Goal: Task Accomplishment & Management: Use online tool/utility

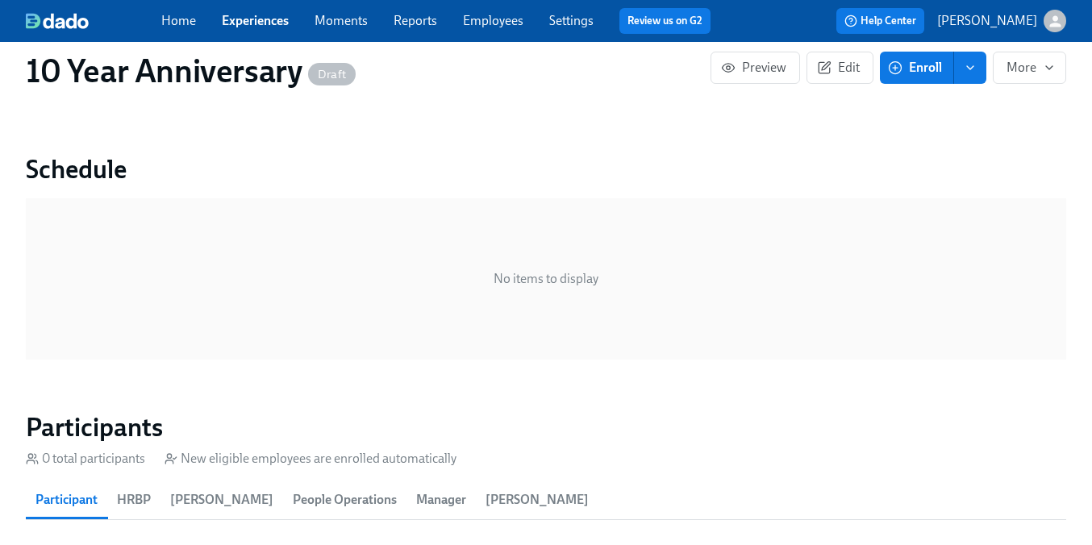
scroll to position [731, 0]
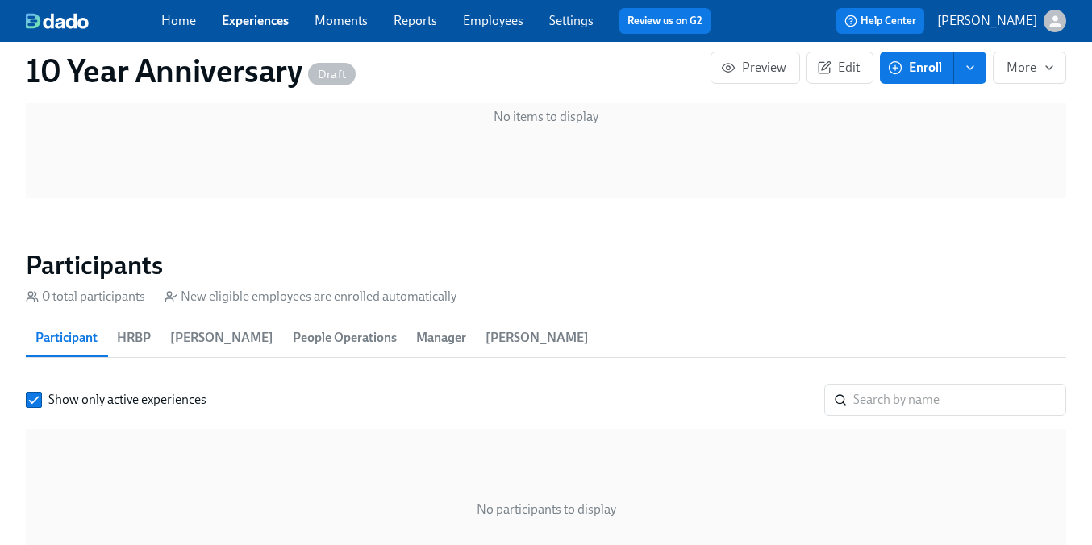
click at [274, 25] on link "Experiences" at bounding box center [255, 20] width 67 height 15
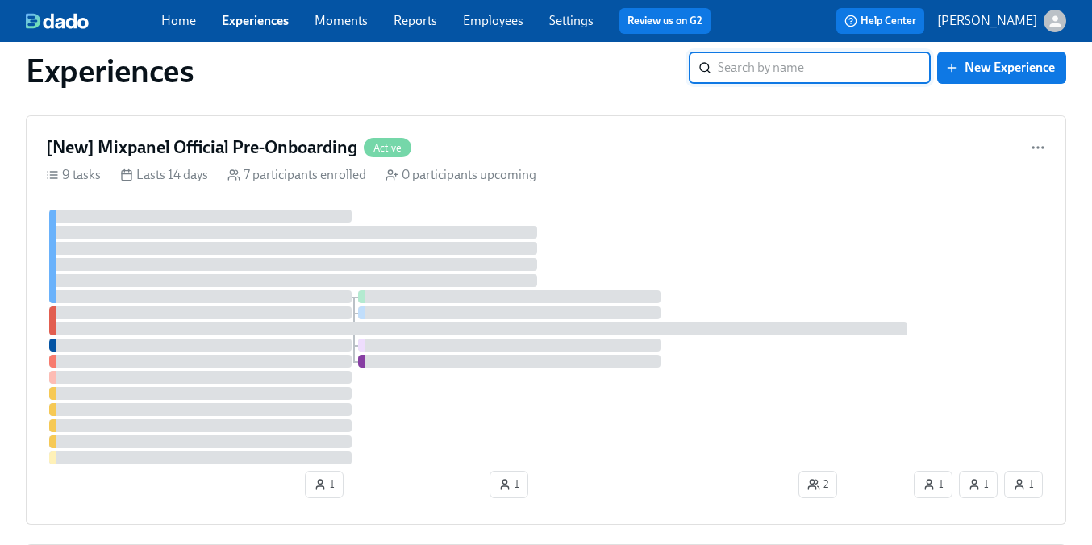
scroll to position [850, 0]
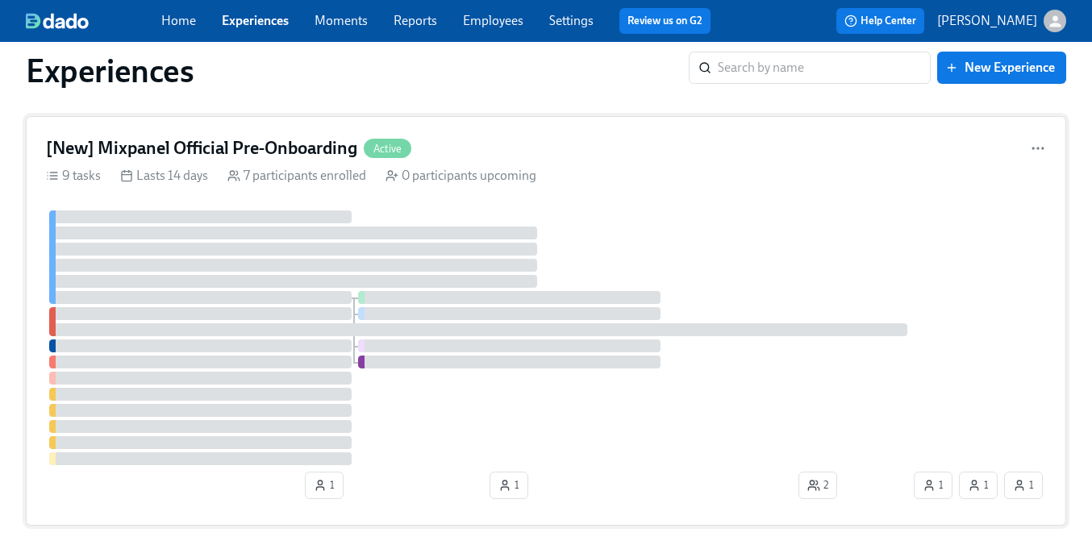
click at [306, 154] on h4 "[New] Mixpanel Official Pre-Onboarding" at bounding box center [201, 148] width 311 height 24
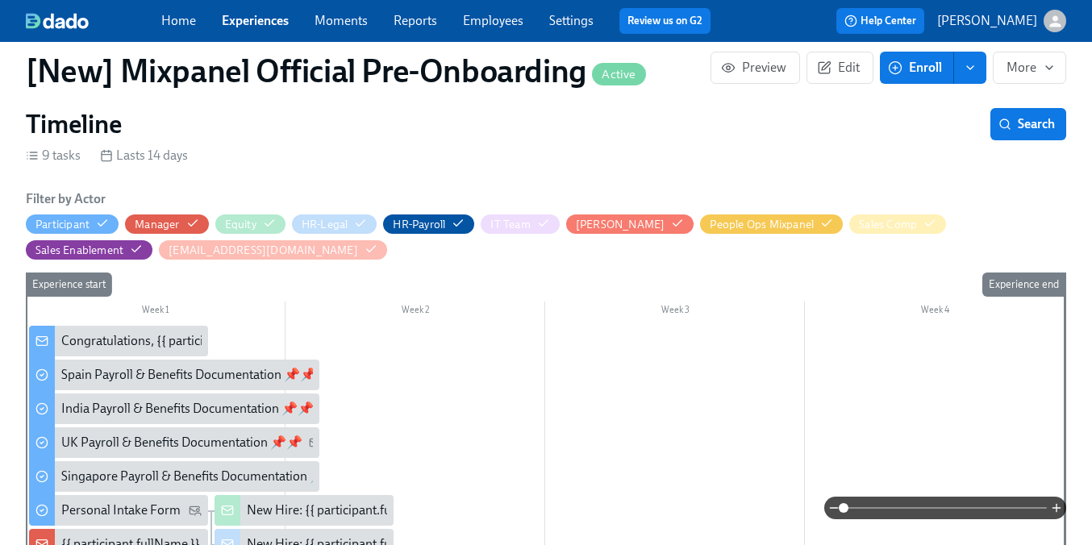
scroll to position [407, 0]
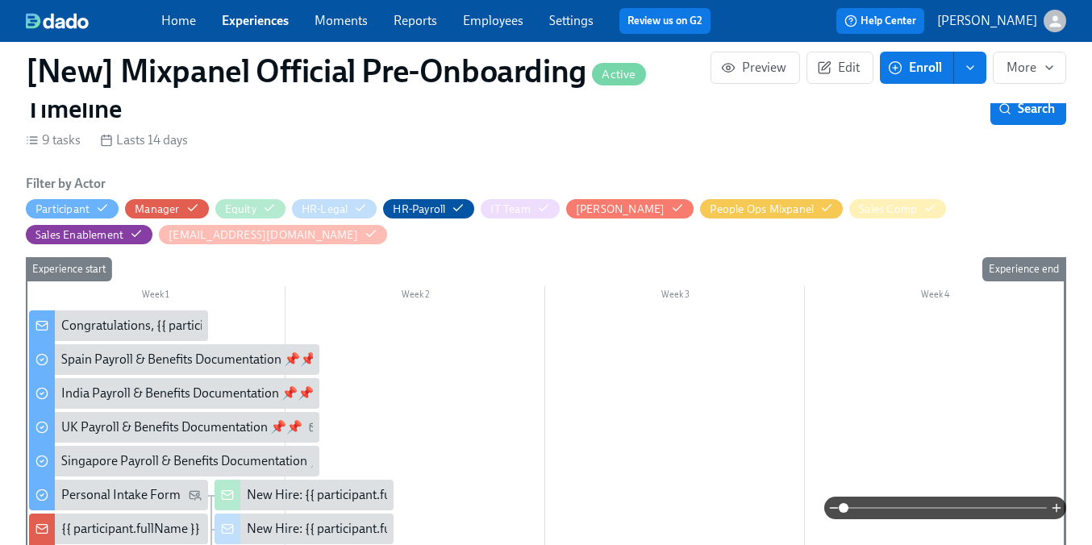
click at [115, 323] on div "Congratulations, {{ participant.firstName }} | Welcome to Mixpanel!" at bounding box center [245, 326] width 369 height 18
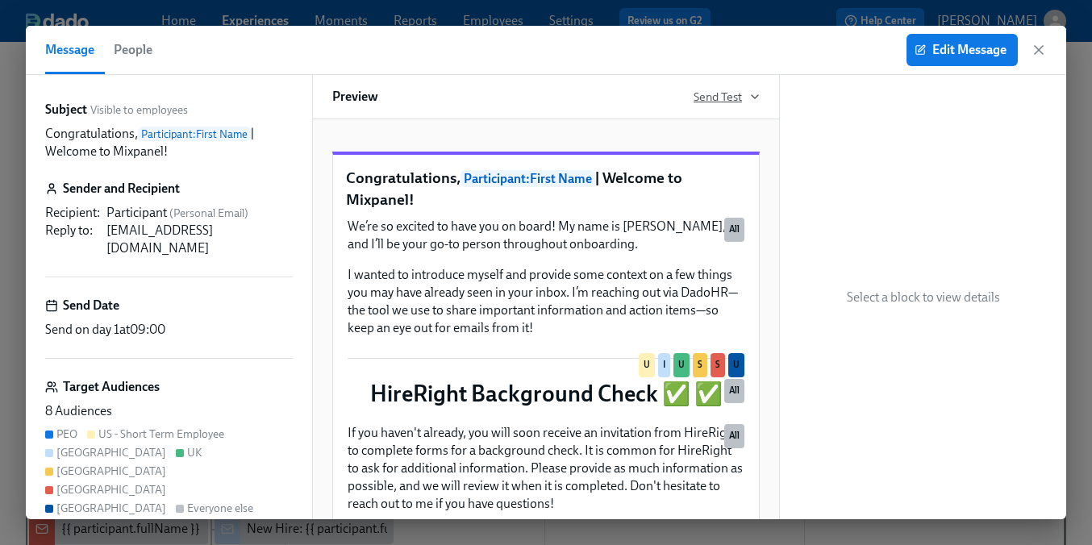
click at [757, 93] on icon "button" at bounding box center [755, 96] width 13 height 13
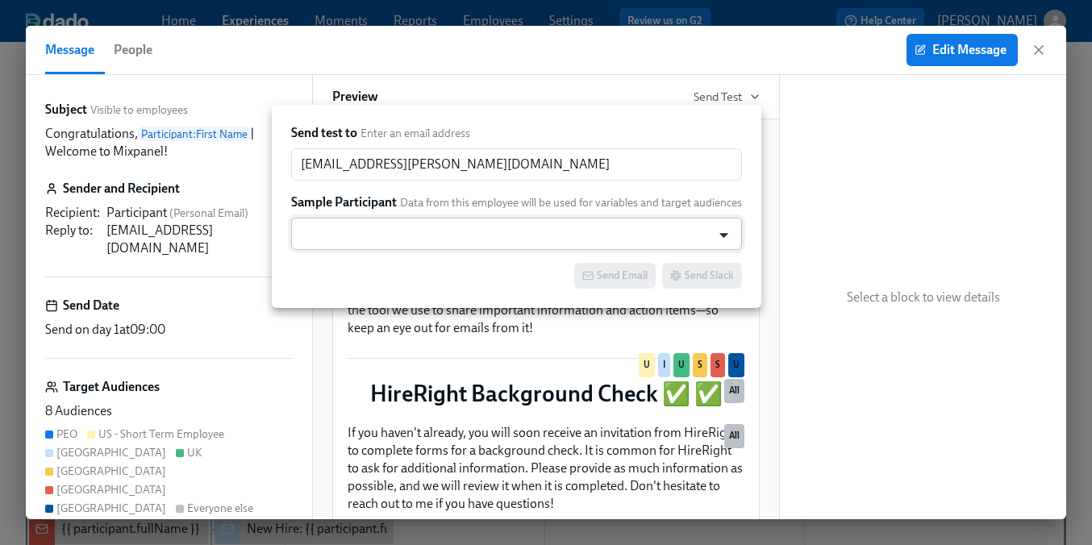
click at [720, 236] on icon "Open" at bounding box center [724, 235] width 22 height 22
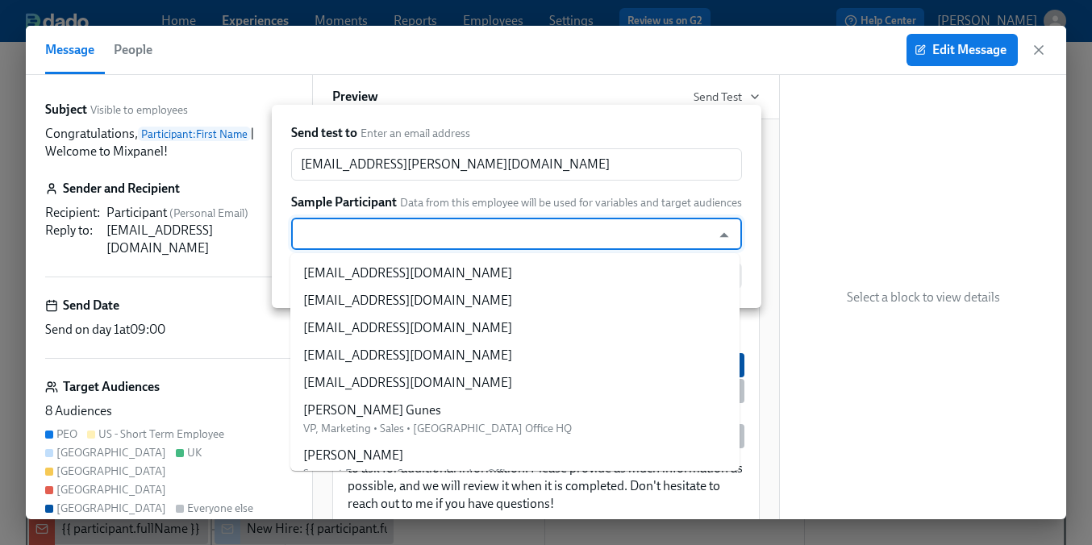
click at [745, 191] on div "Send test to Enter an email address [EMAIL_ADDRESS][PERSON_NAME][DOMAIN_NAME] ​…" at bounding box center [517, 206] width 490 height 203
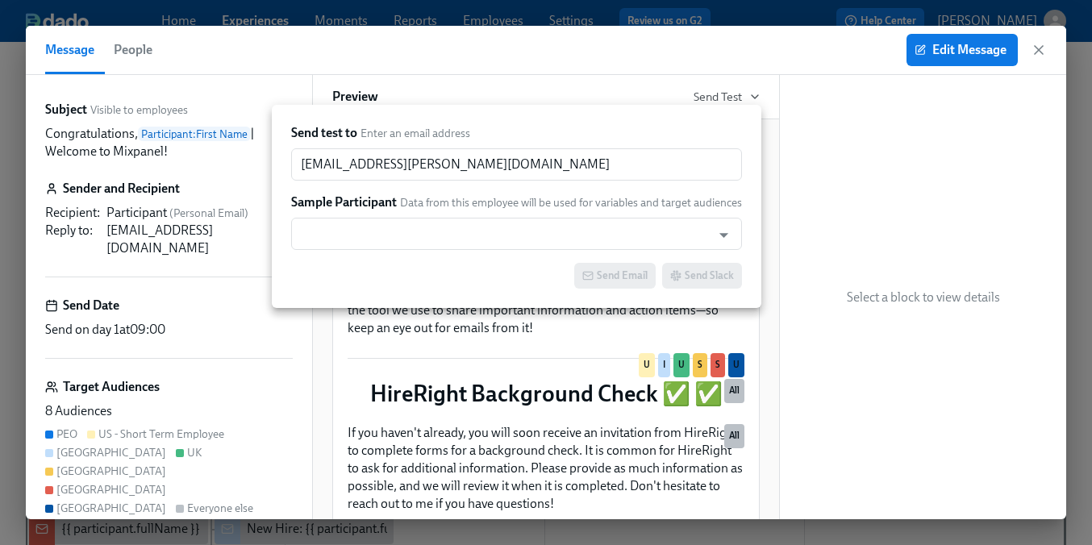
click at [766, 94] on div at bounding box center [546, 272] width 1092 height 545
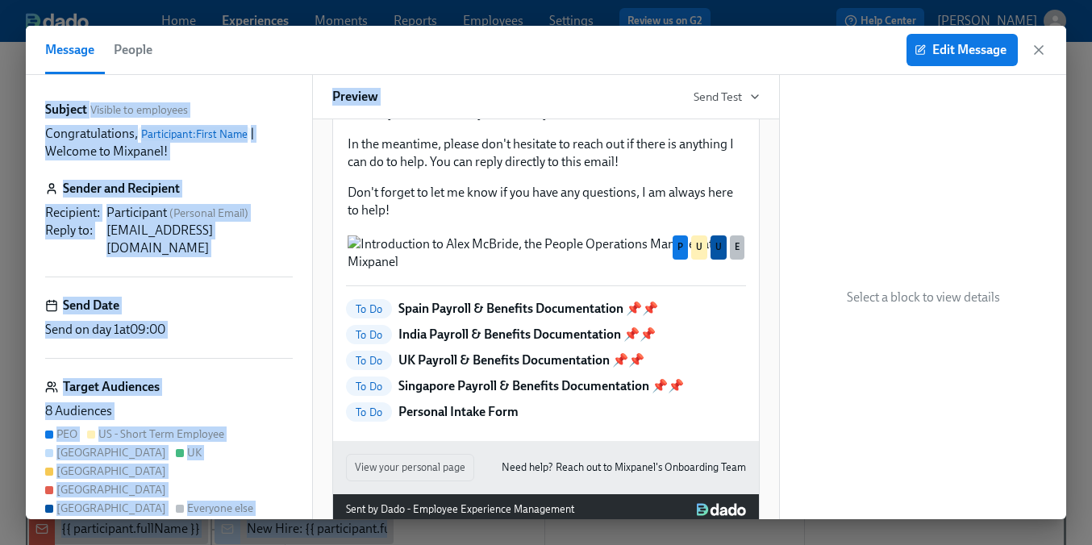
scroll to position [1521, 0]
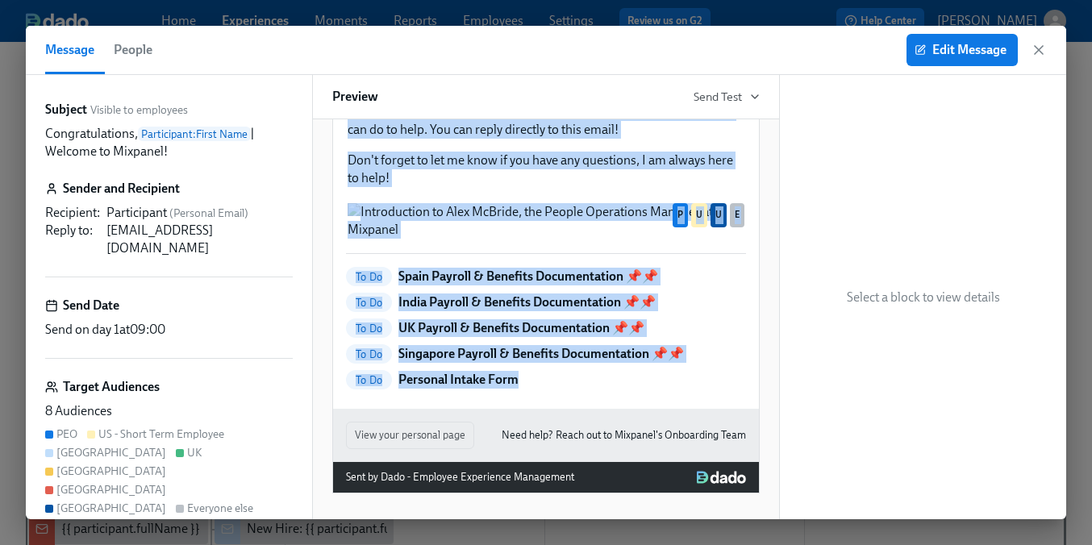
drag, startPoint x: 348, startPoint y: 193, endPoint x: 532, endPoint y: 385, distance: 265.9
copy div "Loremipsumdolor, Sitametcons : Adipi Elit | Seddoei te Incididu! Ut’la et dolor…"
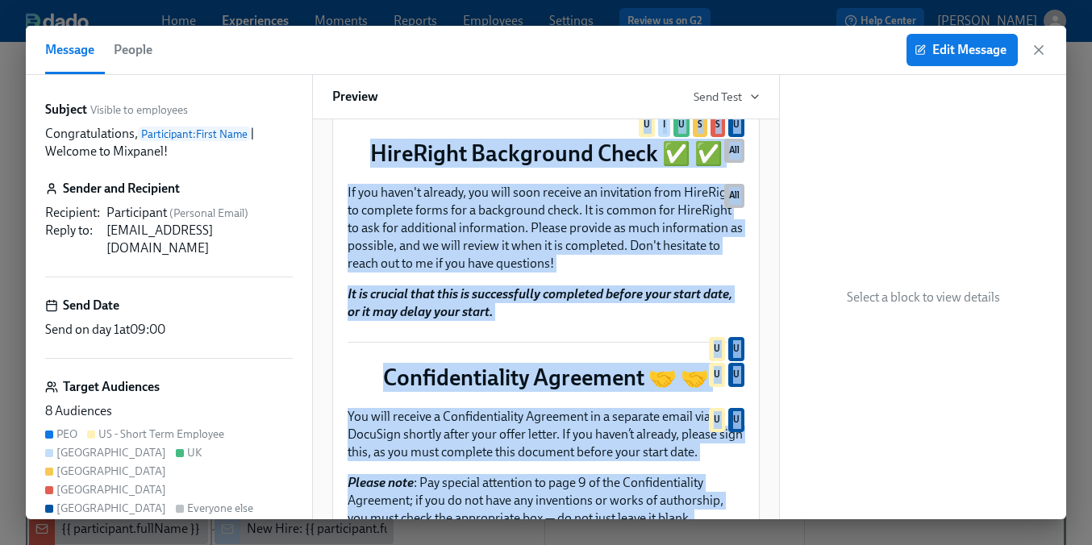
scroll to position [0, 0]
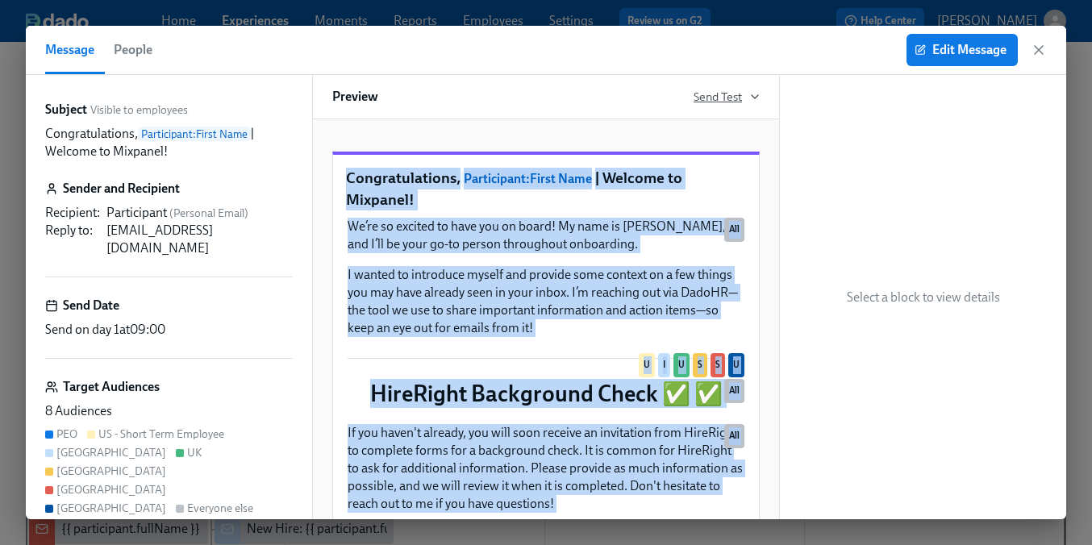
click at [745, 90] on span "Send Test" at bounding box center [727, 97] width 66 height 16
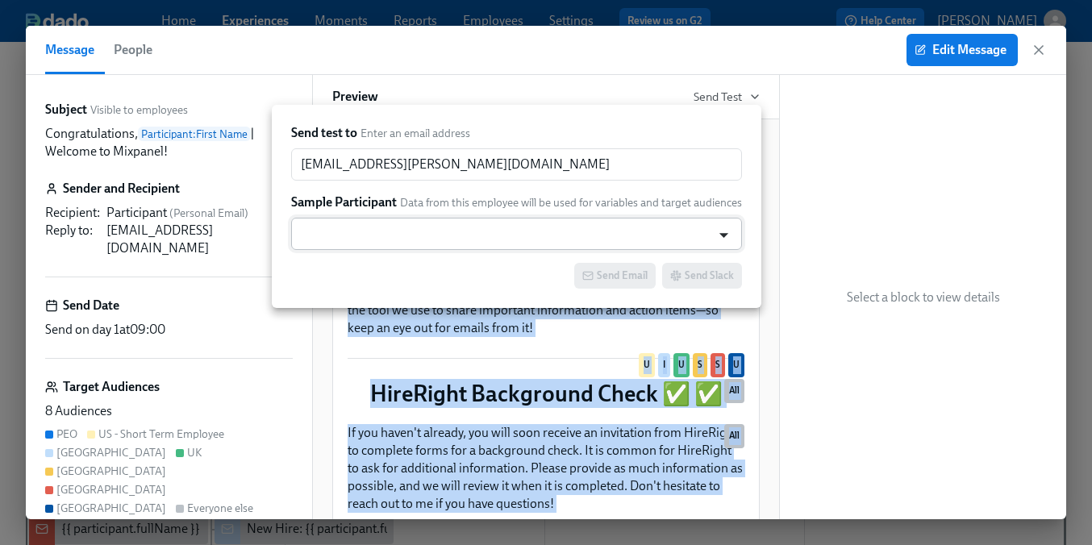
click at [718, 237] on icon "Open" at bounding box center [724, 235] width 22 height 22
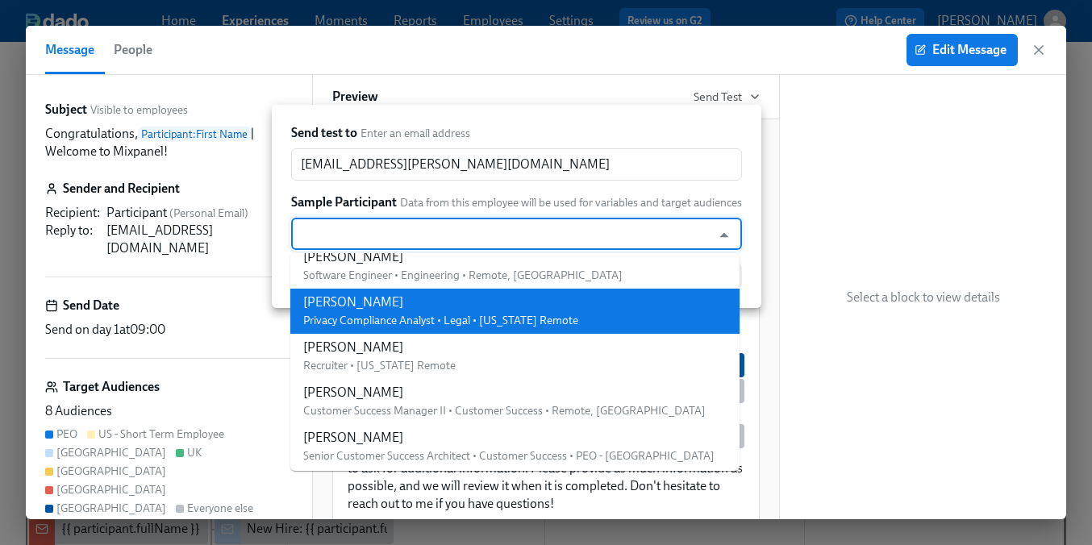
scroll to position [3882, 0]
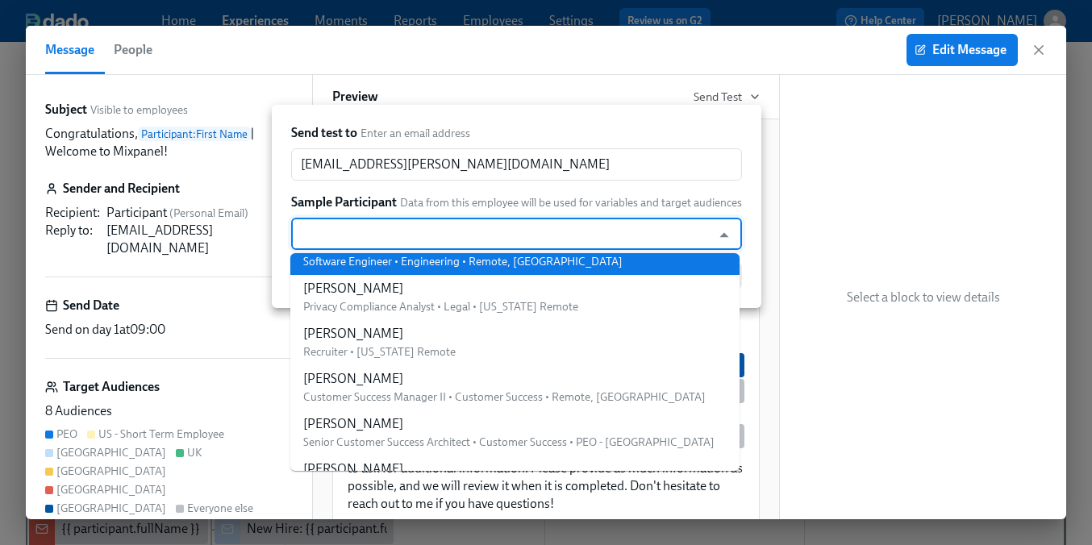
click at [748, 51] on div at bounding box center [546, 272] width 1092 height 545
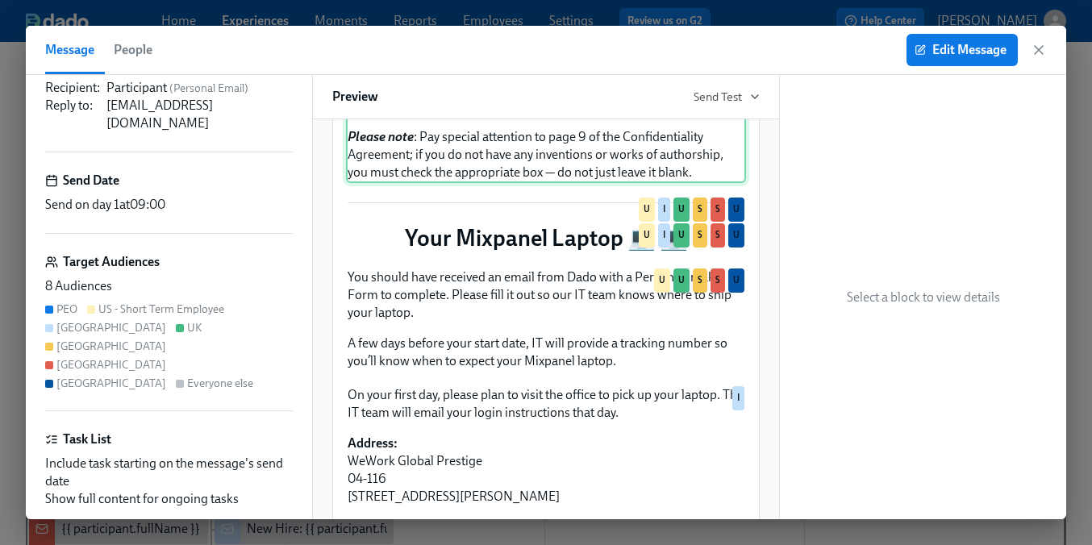
scroll to position [659, 0]
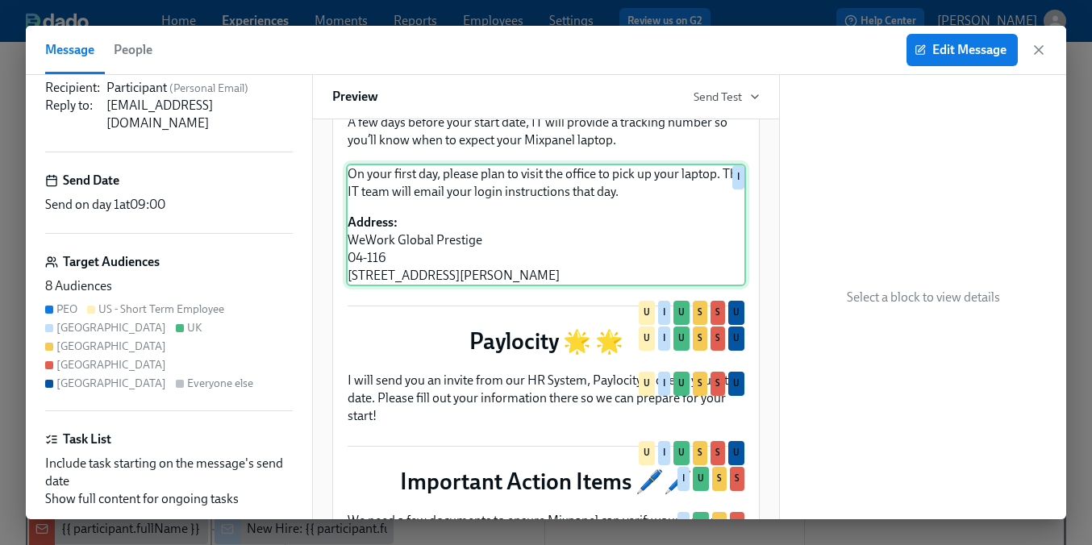
click at [411, 415] on div "I will send you an invite from our HR System, Paylocity, close to your start da…" at bounding box center [546, 398] width 400 height 56
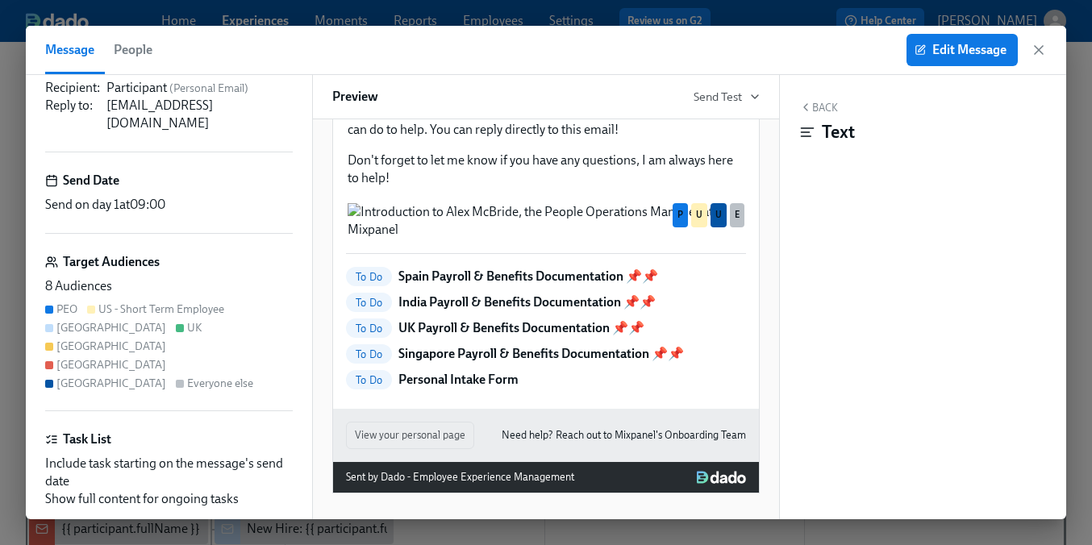
scroll to position [1430, 0]
click at [466, 311] on p "India Payroll & Benefits Documentation 📌📌" at bounding box center [527, 303] width 257 height 18
click at [1044, 42] on icon "button" at bounding box center [1039, 50] width 16 height 16
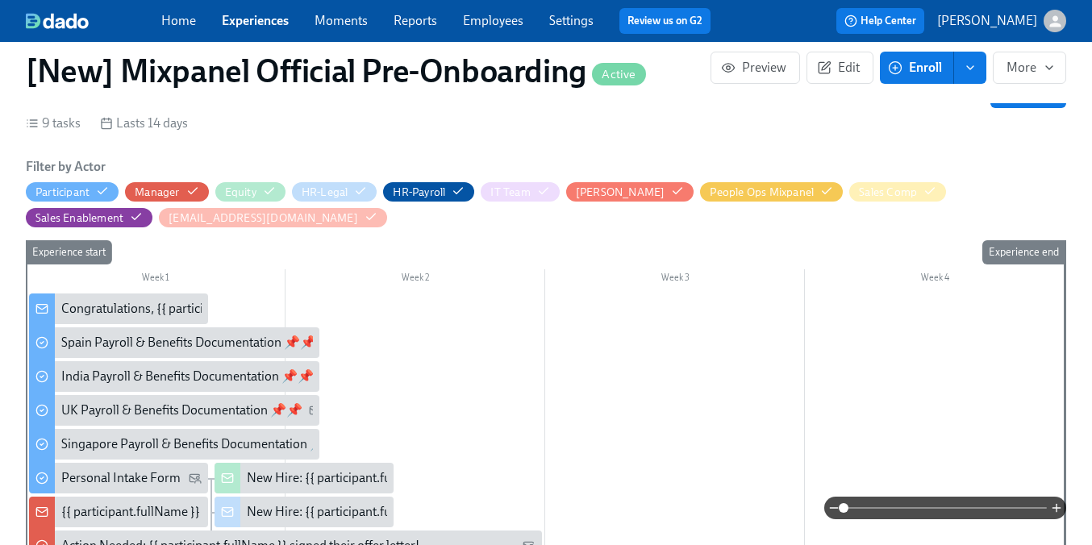
scroll to position [428, 0]
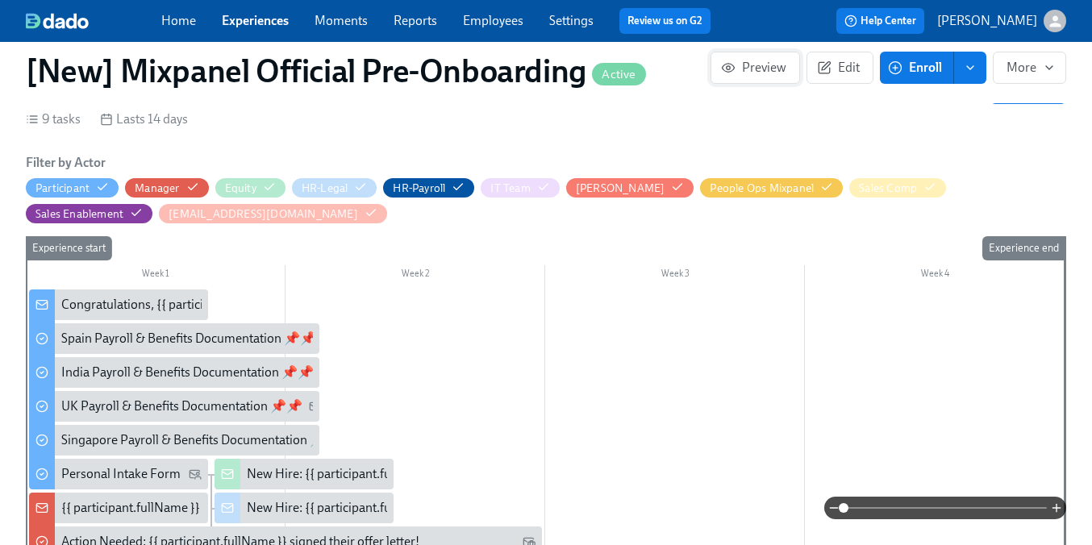
click at [746, 78] on button "Preview" at bounding box center [756, 68] width 90 height 32
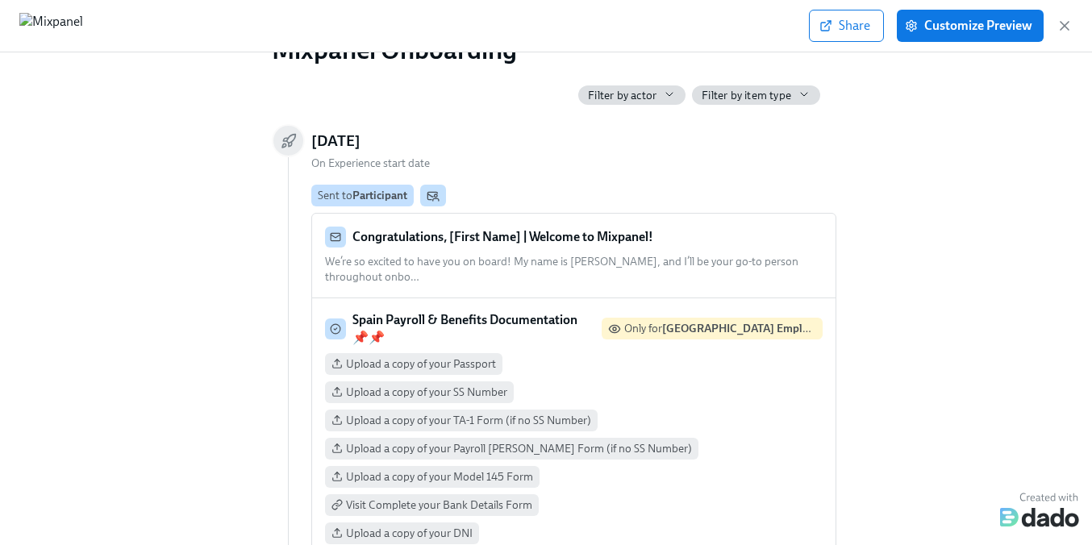
scroll to position [56, 0]
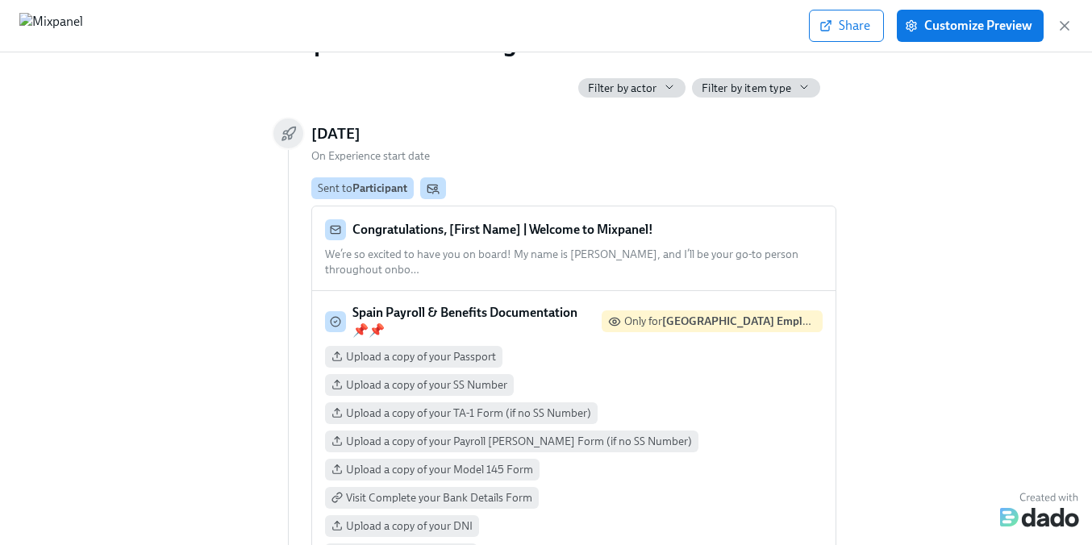
click at [758, 85] on span "Filter by item type" at bounding box center [747, 88] width 90 height 15
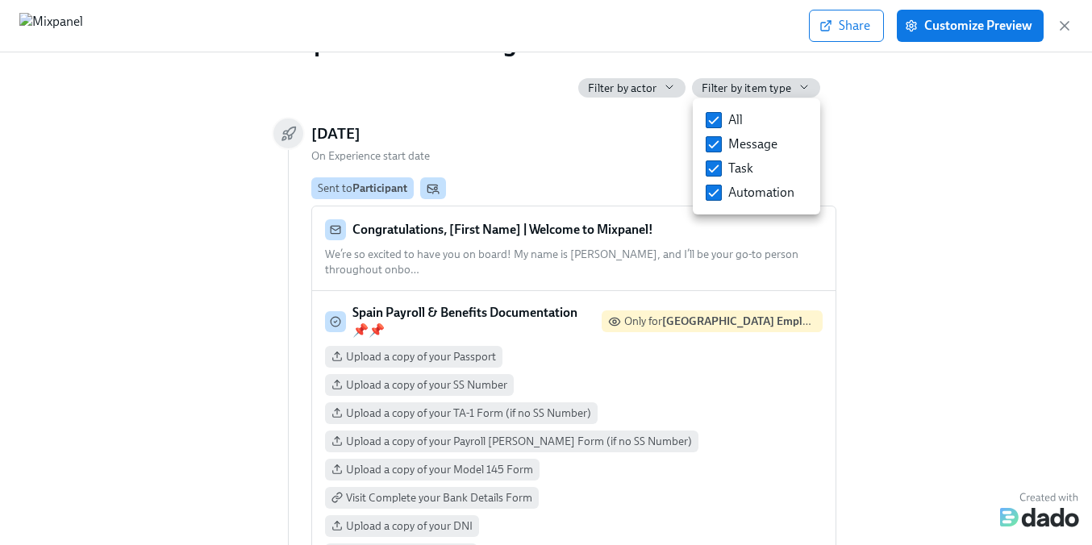
click at [674, 86] on div at bounding box center [546, 272] width 1092 height 545
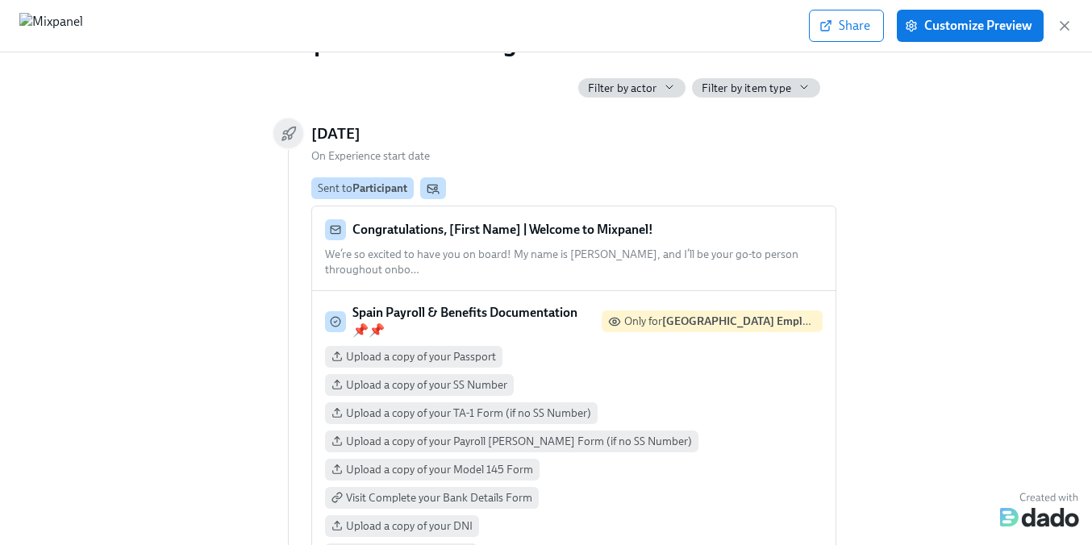
click at [651, 87] on span "Filter by actor" at bounding box center [622, 88] width 69 height 15
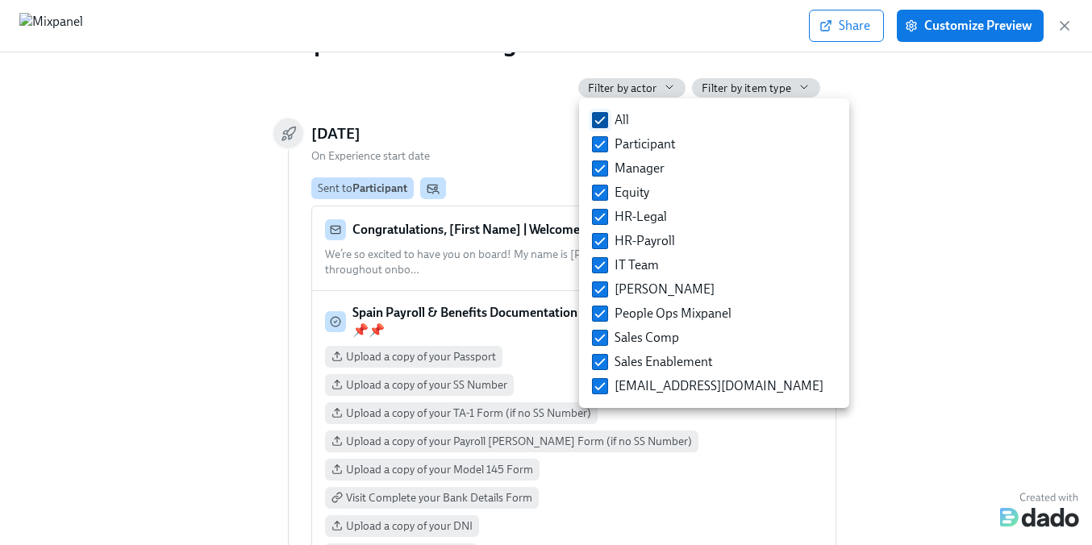
click at [622, 120] on span "All" at bounding box center [622, 120] width 15 height 18
click at [608, 120] on input "All" at bounding box center [600, 120] width 15 height 15
checkbox input "false"
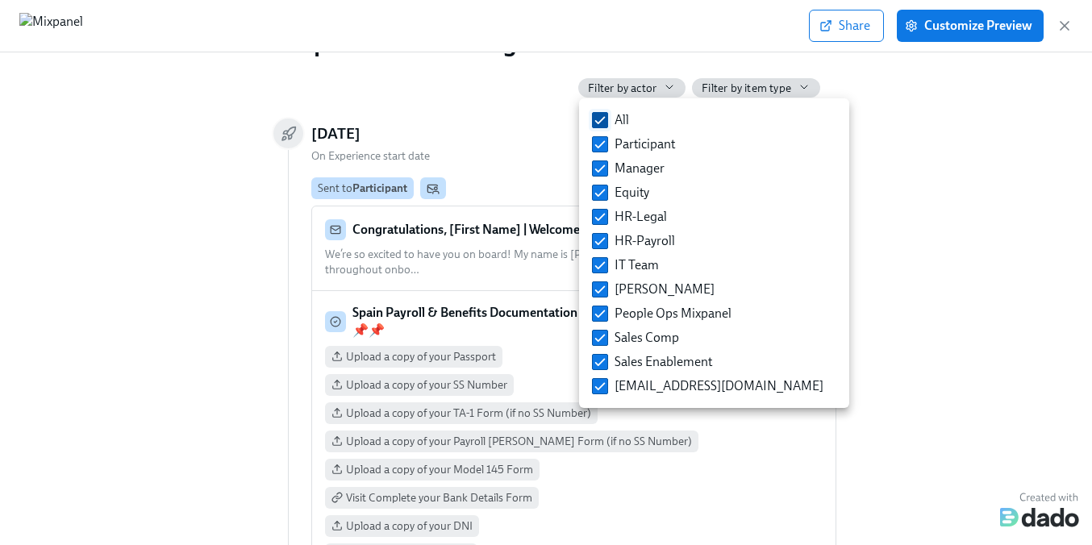
checkbox input "false"
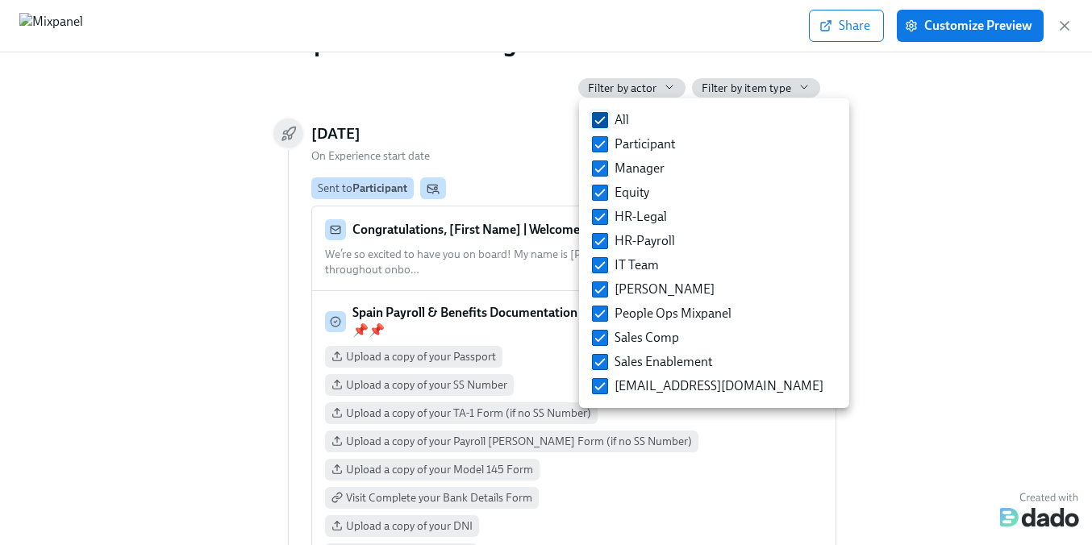
checkbox input "false"
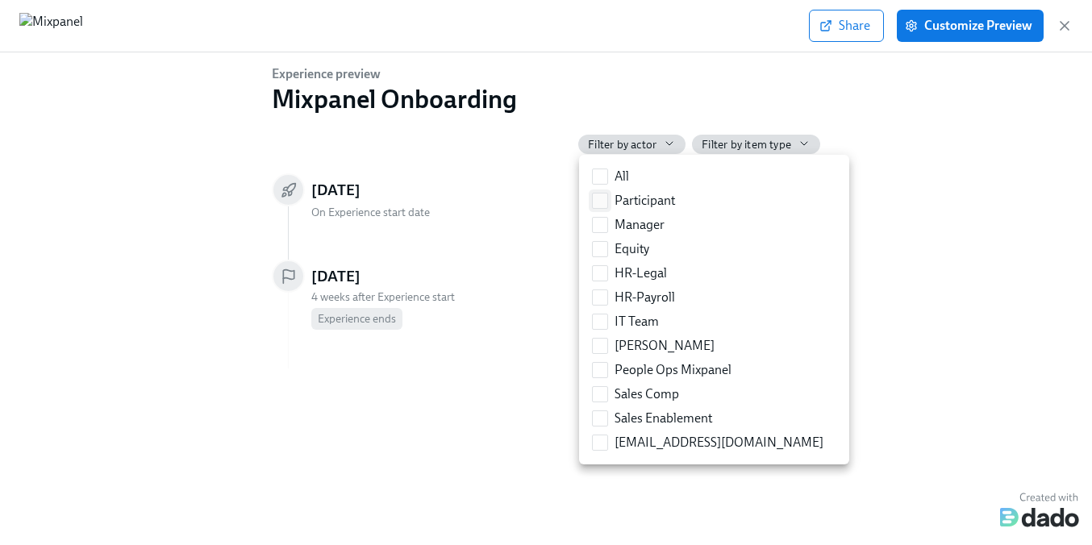
click at [635, 190] on label "Participant" at bounding box center [634, 201] width 96 height 24
click at [608, 194] on input "Participant" at bounding box center [600, 201] width 15 height 15
checkbox input "true"
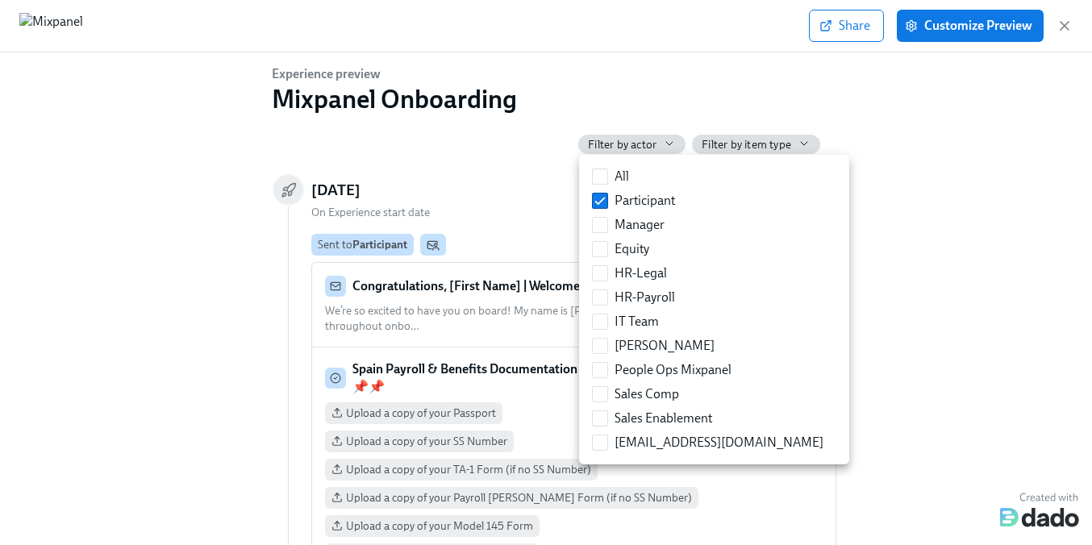
click at [540, 209] on div at bounding box center [546, 272] width 1092 height 545
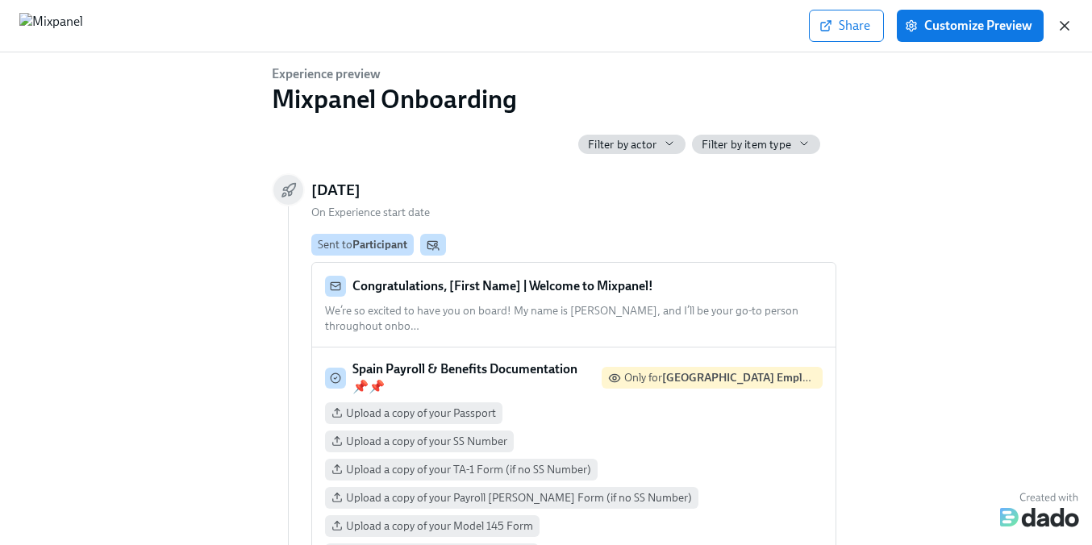
click at [1062, 27] on icon "button" at bounding box center [1065, 26] width 16 height 16
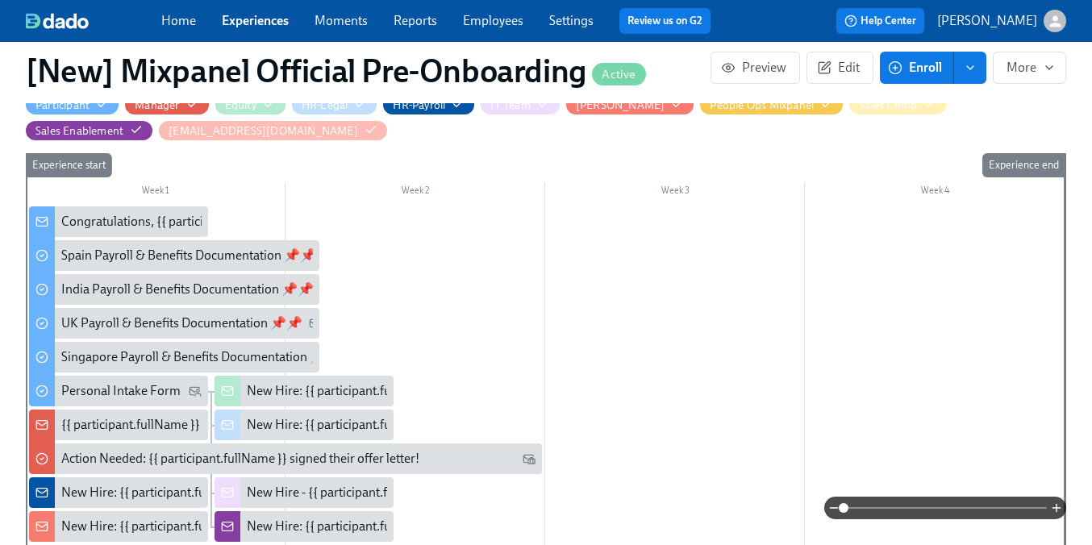
scroll to position [516, 0]
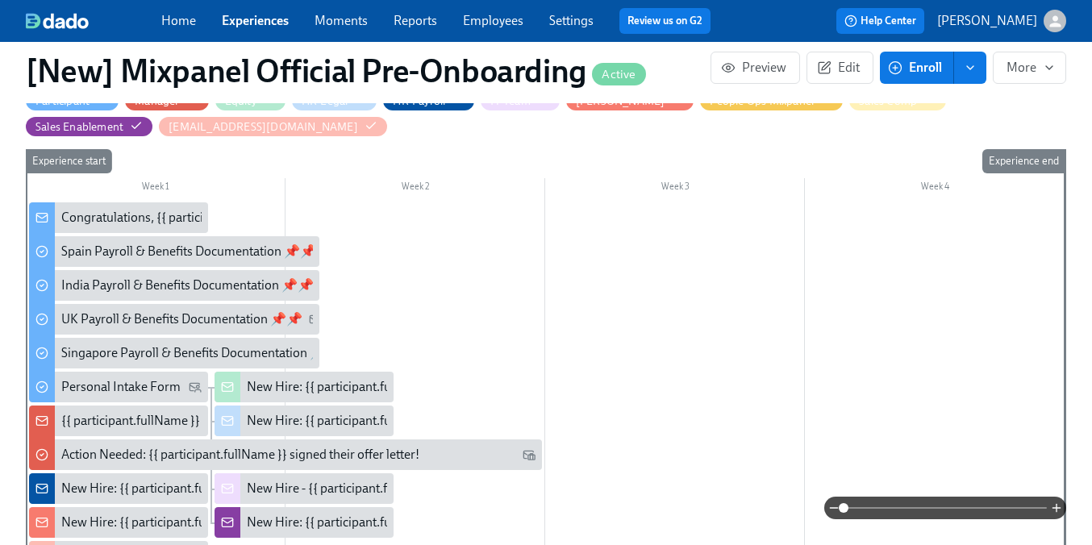
click at [191, 212] on div "Congratulations, {{ participant.firstName }} | Welcome to Mixpanel!" at bounding box center [245, 218] width 369 height 18
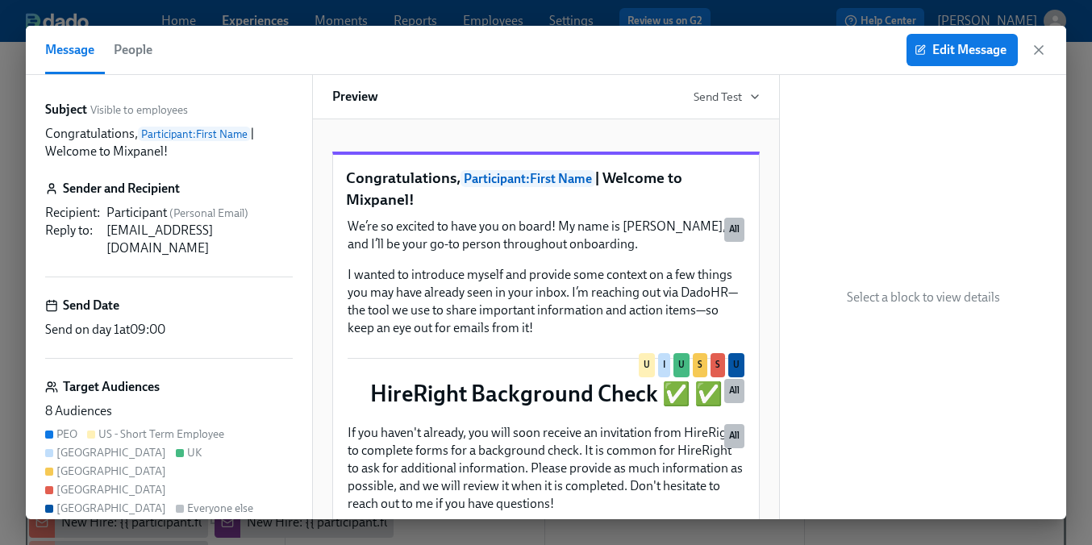
drag, startPoint x: 418, startPoint y: 217, endPoint x: 349, endPoint y: 194, distance: 73.2
click at [349, 194] on p "Congratulations, Participant : First Name | Welcome to Mixpanel!" at bounding box center [546, 189] width 400 height 42
copy p "Congratulations, Participant : First Name | Welcome to Mixpanel!"
click at [992, 48] on span "Edit Message" at bounding box center [962, 50] width 89 height 16
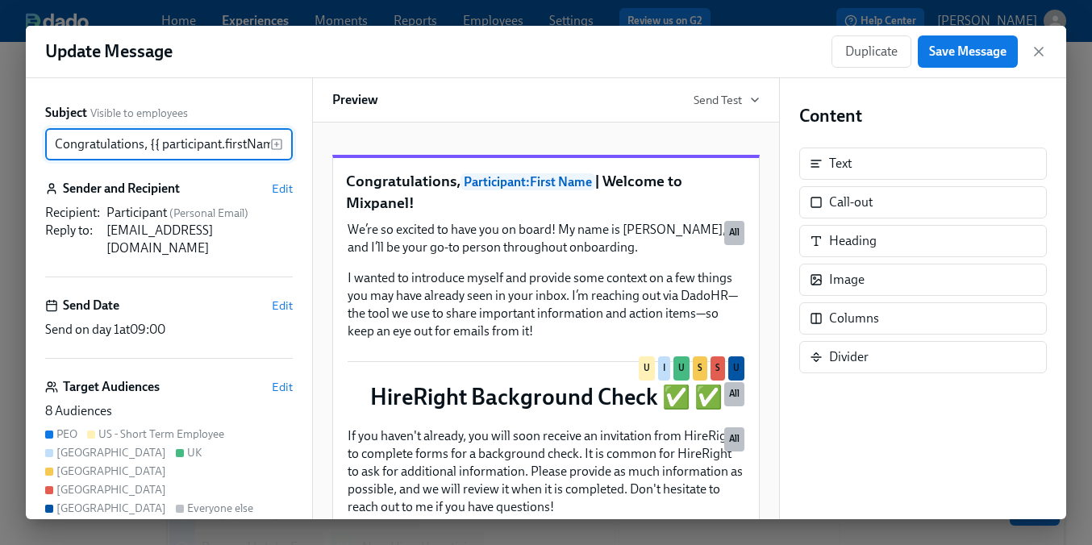
scroll to position [0, 156]
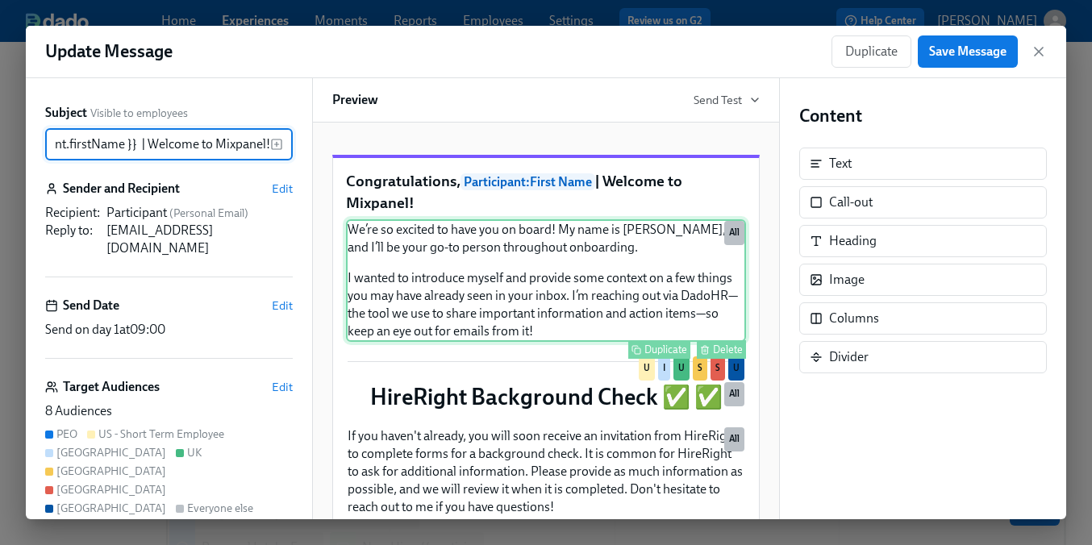
click at [600, 342] on div "We’re so excited to have you on board! My name is [PERSON_NAME], and I’ll be yo…" at bounding box center [546, 280] width 400 height 123
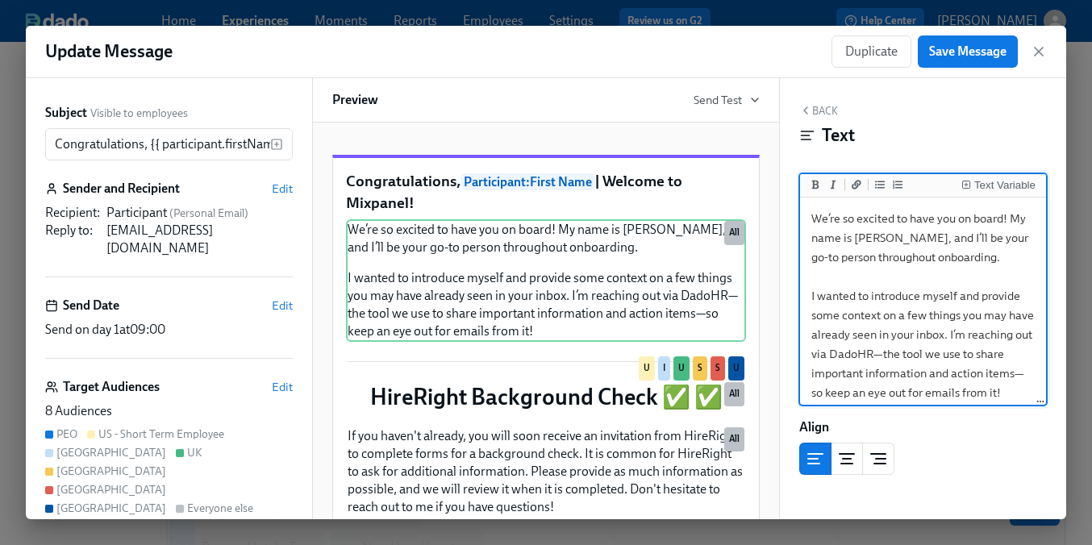
scroll to position [7, 0]
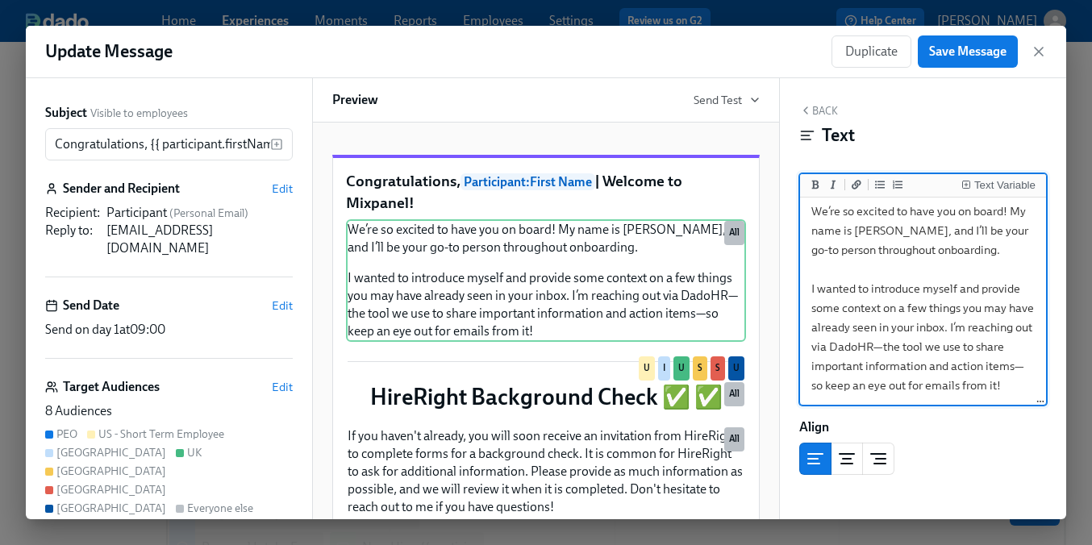
drag, startPoint x: 815, startPoint y: 218, endPoint x: 1056, endPoint y: 419, distance: 313.9
click at [1056, 419] on div "Back Text Text Variable We’re so excited to have you on board! My name is [PERS…" at bounding box center [923, 298] width 286 height 441
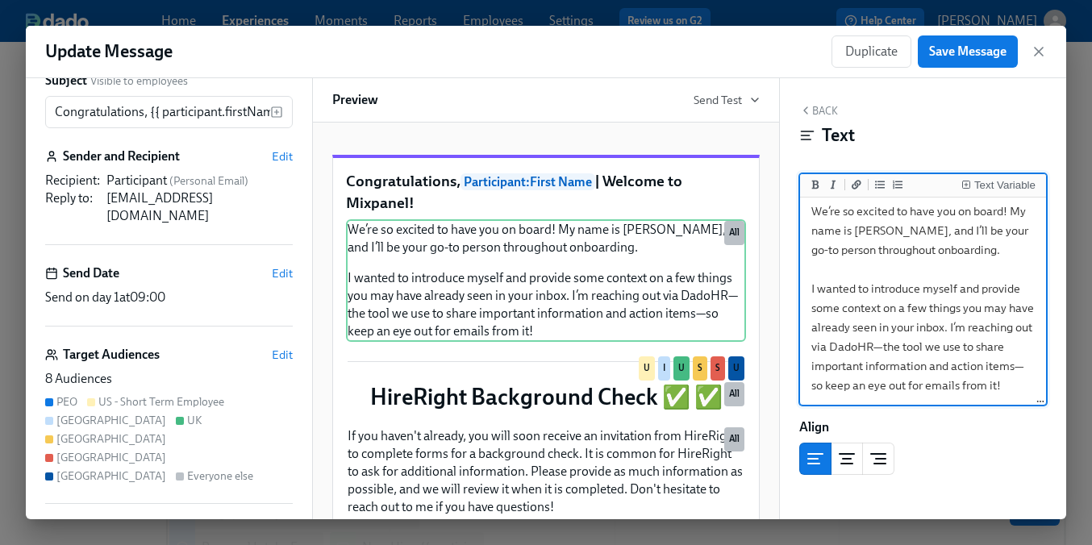
scroll to position [0, 0]
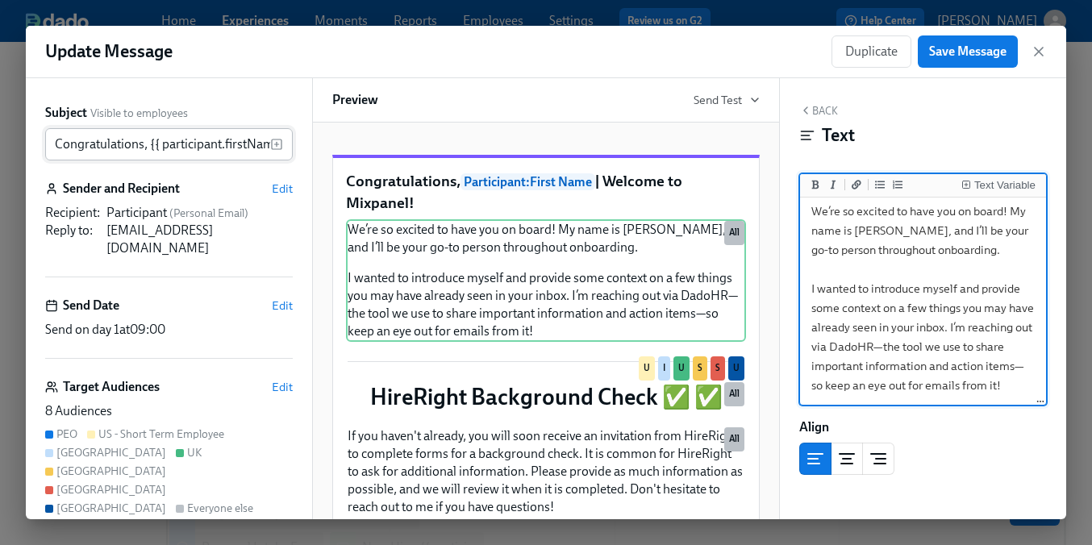
click at [226, 145] on input "Congratulations, {{ participant.firstName }} | Welcome to Mixpanel!" at bounding box center [157, 144] width 225 height 32
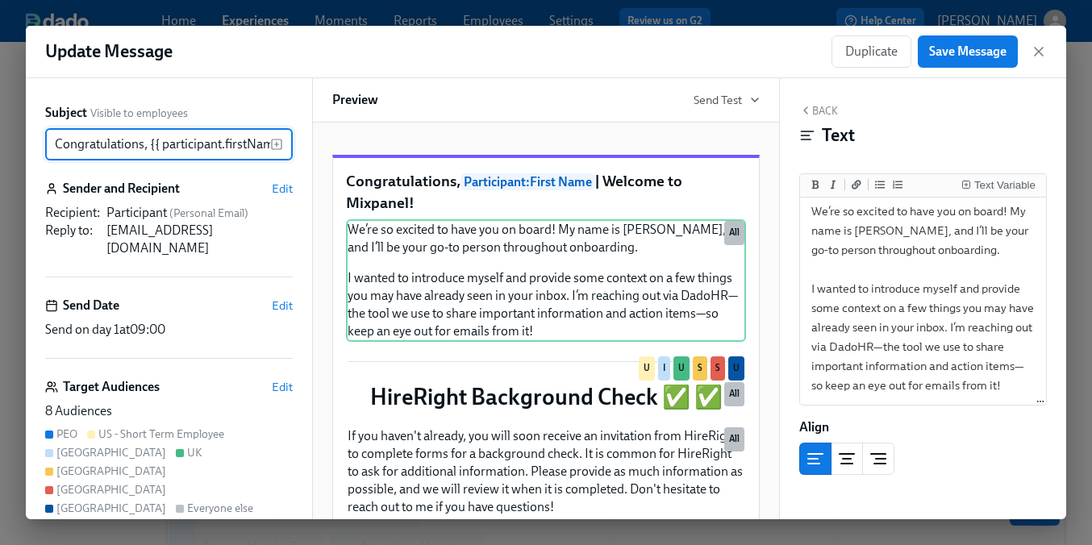
click at [226, 145] on input "Congratulations, {{ participant.firstName }} | Welcome to Mixpanel!" at bounding box center [157, 144] width 225 height 32
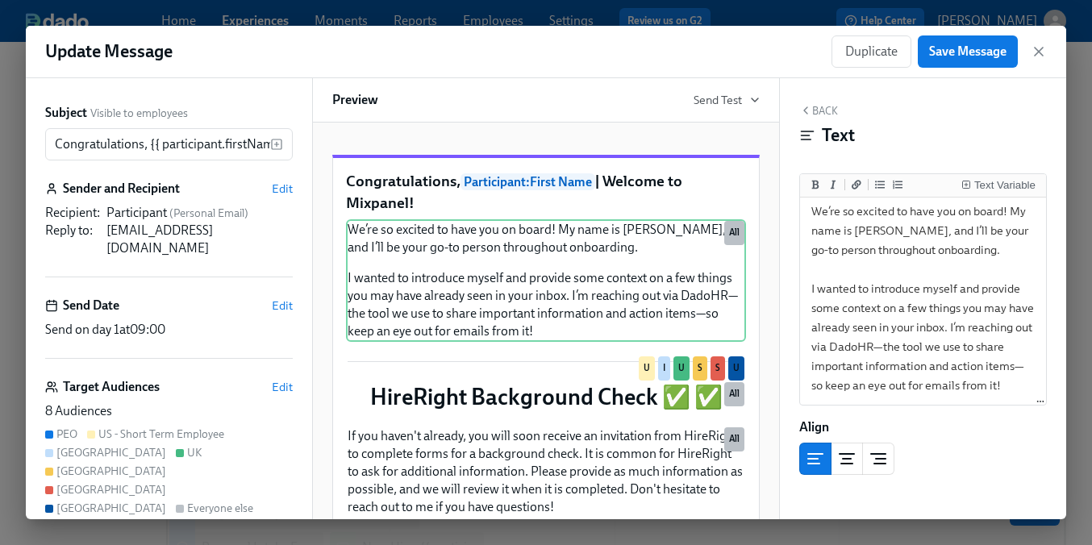
drag, startPoint x: 430, startPoint y: 227, endPoint x: 348, endPoint y: 199, distance: 86.7
click at [348, 199] on p "Congratulations, Participant : First Name | Welcome to Mixpanel!" at bounding box center [546, 192] width 400 height 42
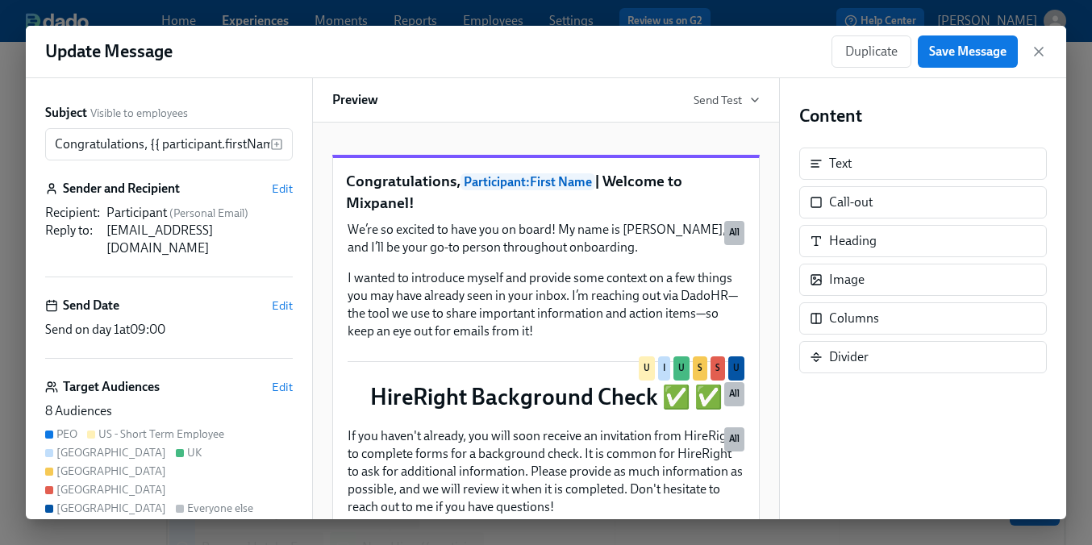
copy p "Congratulations, Participant : First Name | Welcome to Mixpanel!"
click at [1042, 48] on icon "button" at bounding box center [1039, 52] width 8 height 8
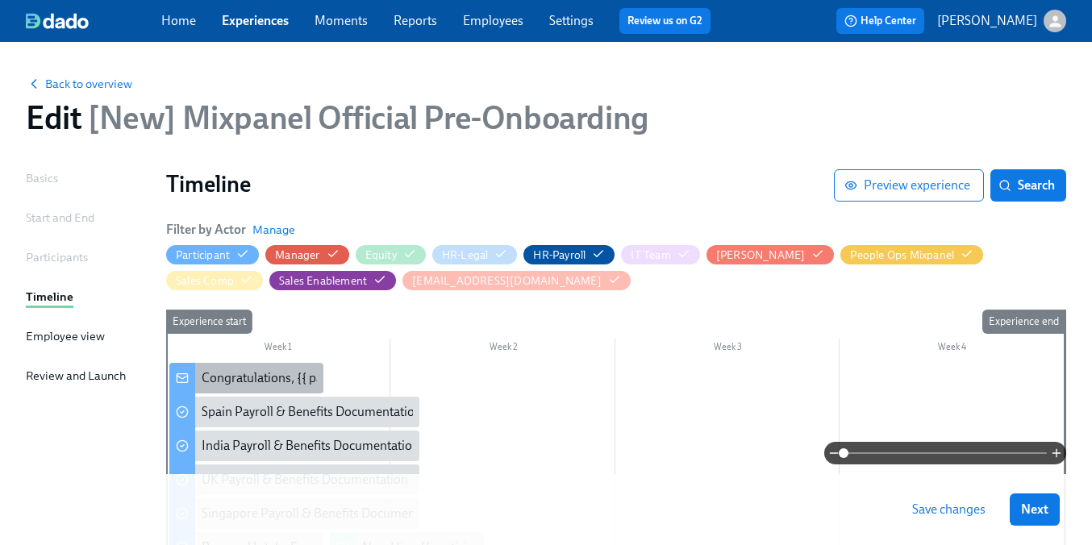
click at [211, 386] on div "Congratulations, {{ participant.firstName }} | Welcome to Mixpanel!" at bounding box center [386, 379] width 369 height 18
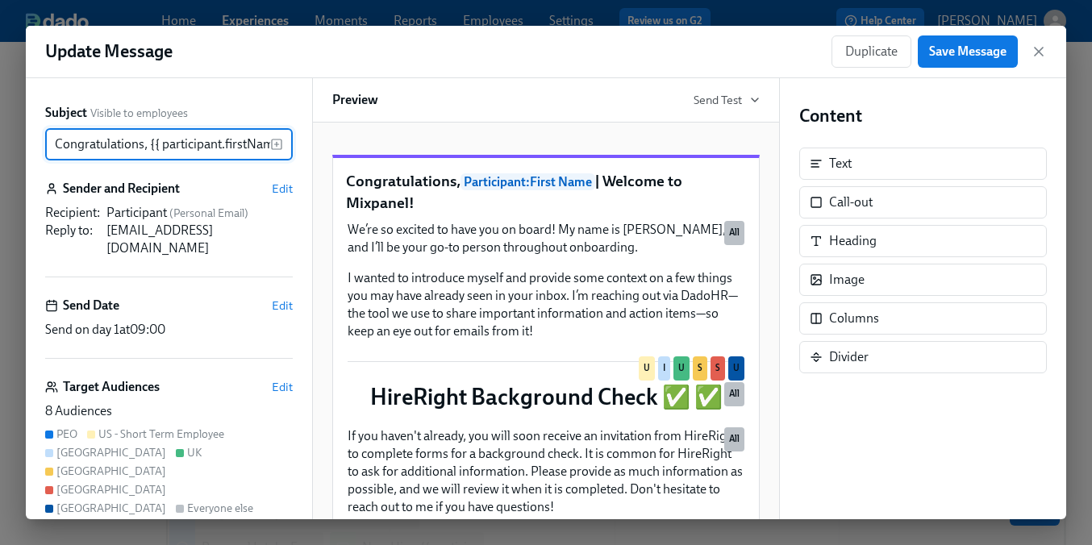
scroll to position [0, 156]
click at [757, 100] on icon "button" at bounding box center [755, 99] width 6 height 3
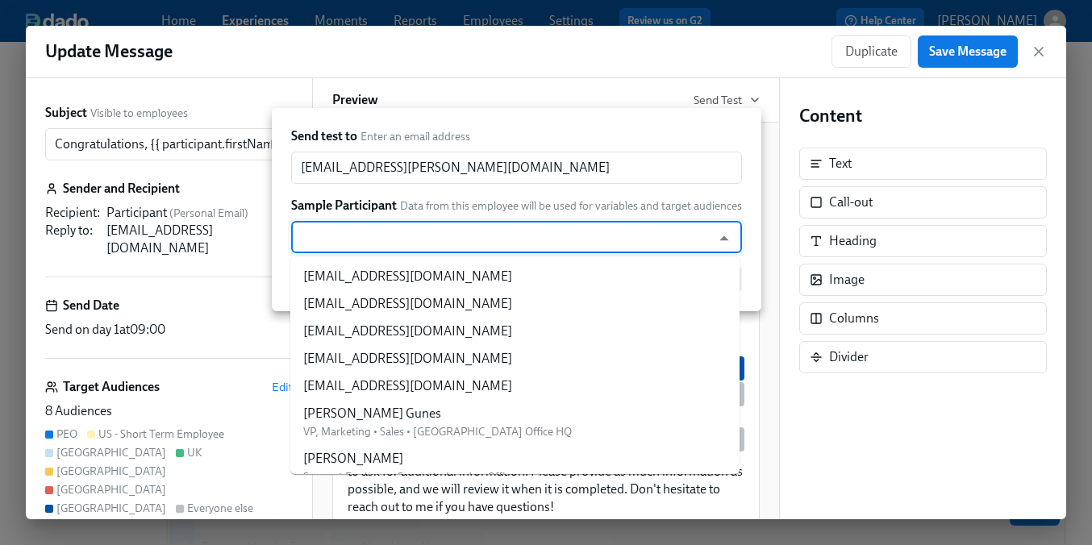
click at [529, 242] on input "text" at bounding box center [501, 237] width 404 height 32
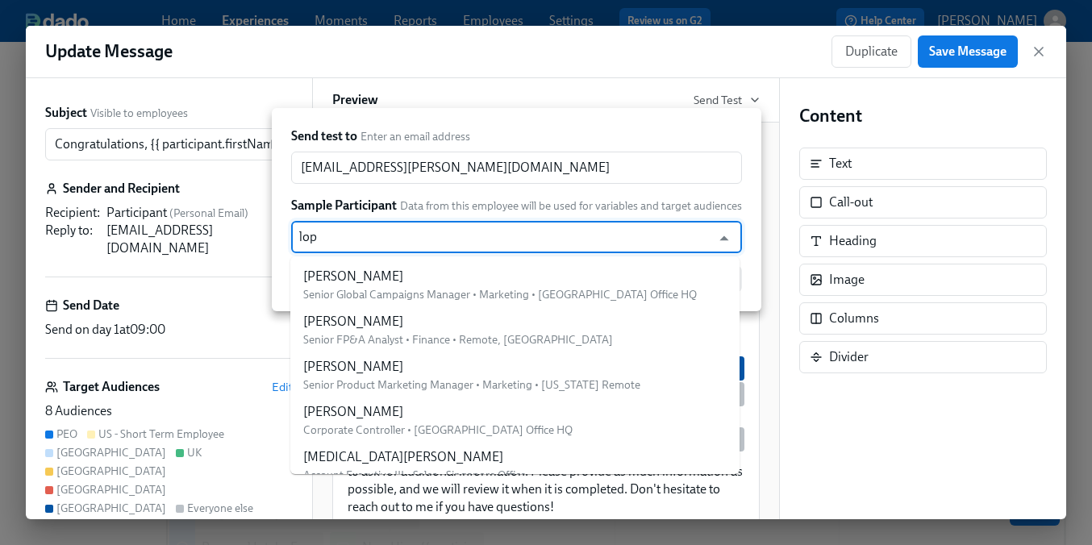
type input "lopa"
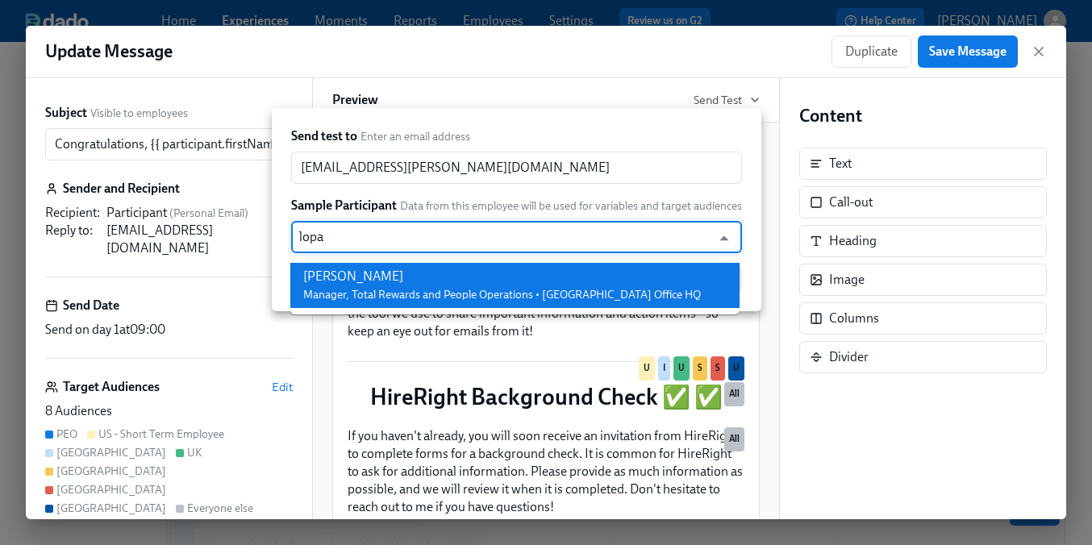
click at [473, 286] on div "[PERSON_NAME] Manager, Total Rewards and People Operations • [GEOGRAPHIC_DATA] …" at bounding box center [502, 285] width 398 height 35
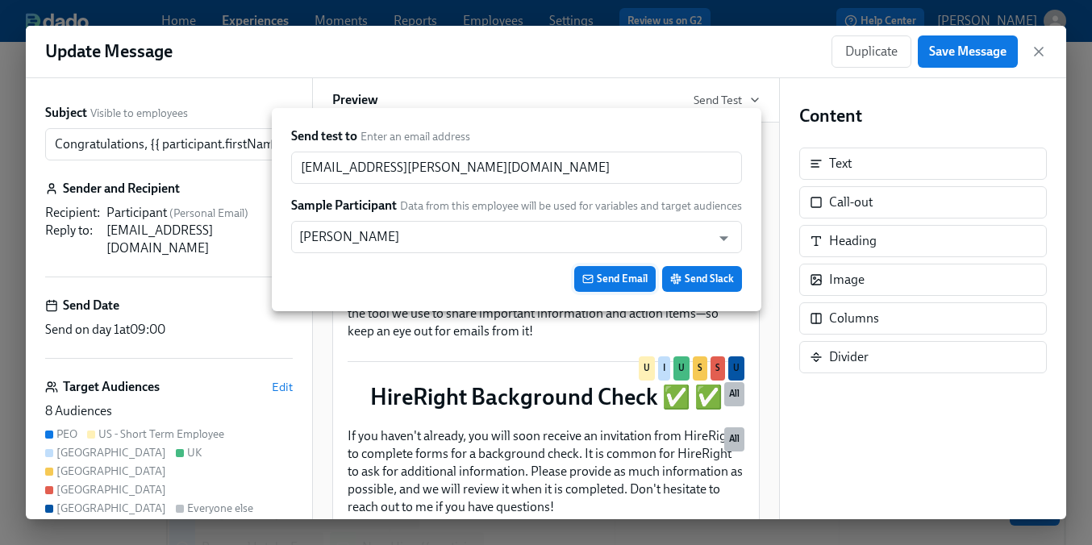
click at [629, 276] on span "Send Email" at bounding box center [615, 279] width 65 height 16
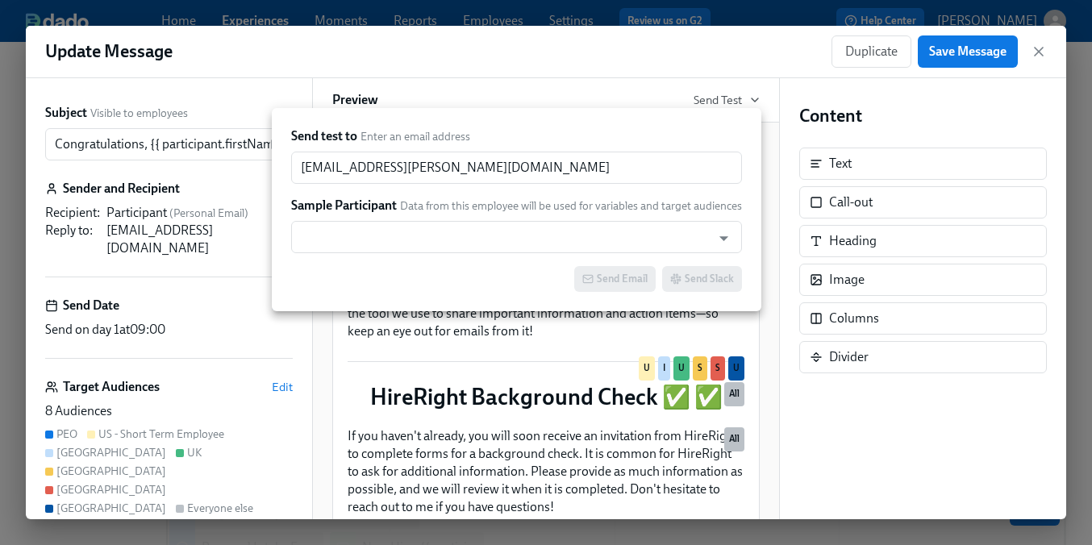
click at [721, 65] on div at bounding box center [546, 272] width 1092 height 545
